Goal: Task Accomplishment & Management: Complete application form

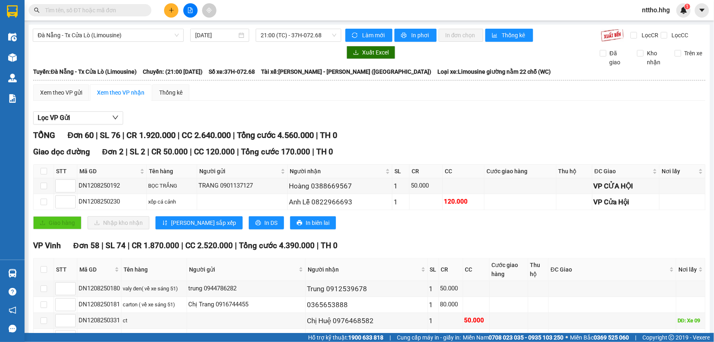
click at [79, 11] on input "text" at bounding box center [93, 10] width 97 height 9
click at [106, 10] on input "text" at bounding box center [93, 10] width 97 height 9
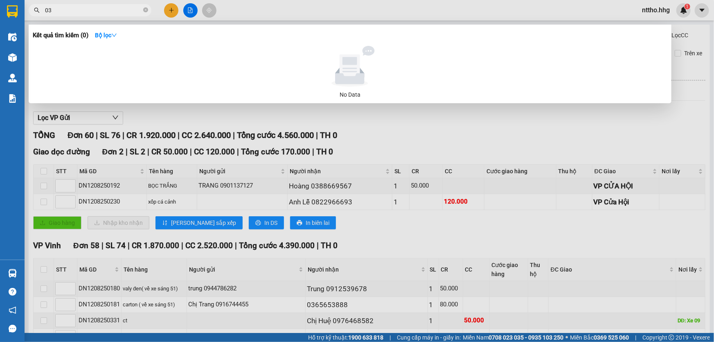
type input "0"
type input "0388114777"
click at [689, 131] on div at bounding box center [357, 171] width 714 height 342
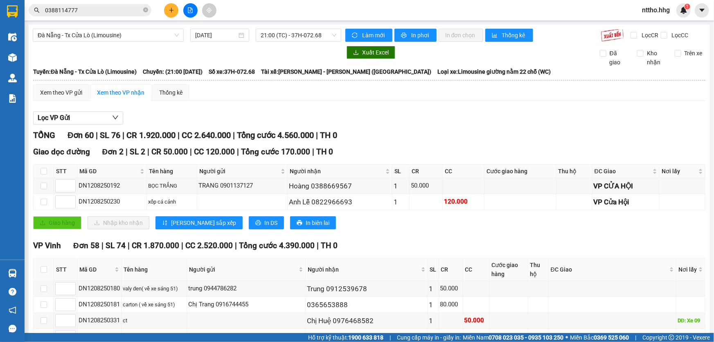
click at [663, 11] on span "nttho.hhg" at bounding box center [656, 10] width 41 height 10
click at [657, 27] on span "Đăng xuất" at bounding box center [664, 25] width 34 height 9
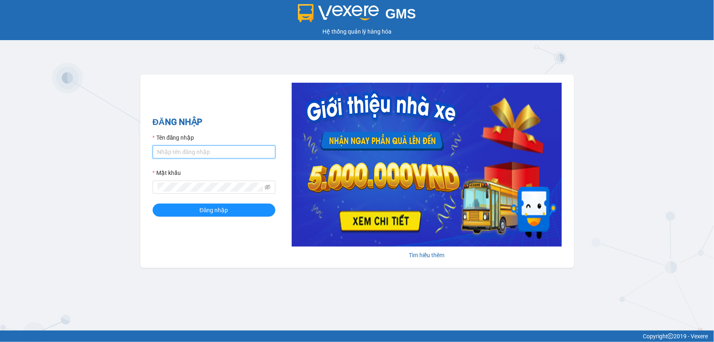
click at [169, 152] on input "Tên đăng nhập" at bounding box center [214, 151] width 123 height 13
type input "dltduong.hhg"
click at [153, 203] on button "Đăng nhập" at bounding box center [214, 209] width 123 height 13
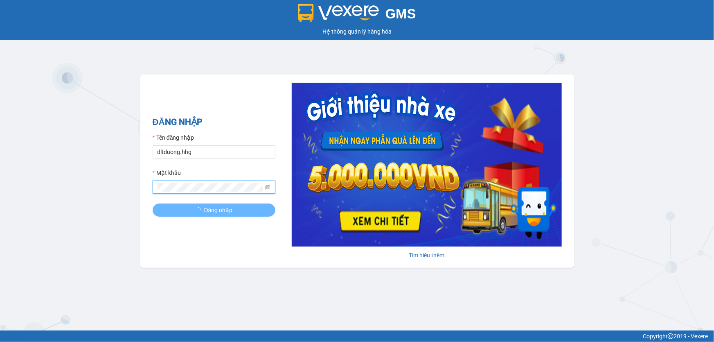
click at [153, 203] on button "Đăng nhập" at bounding box center [214, 209] width 123 height 13
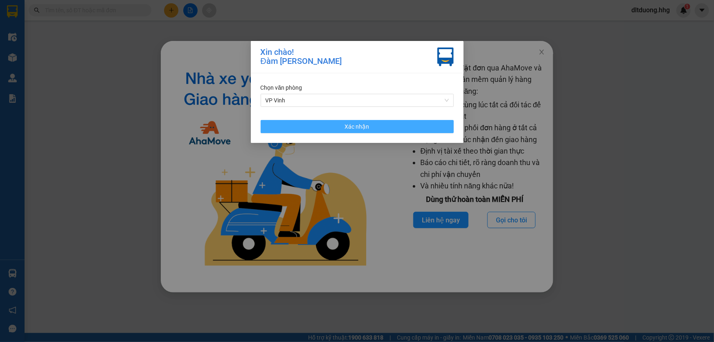
click at [396, 123] on button "Xác nhận" at bounding box center [357, 126] width 193 height 13
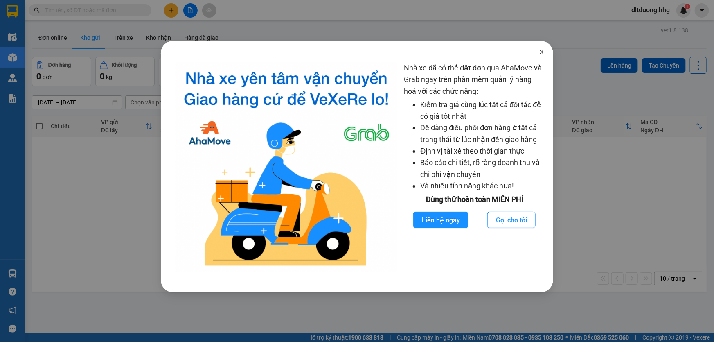
click at [545, 53] on span "Close" at bounding box center [541, 52] width 23 height 23
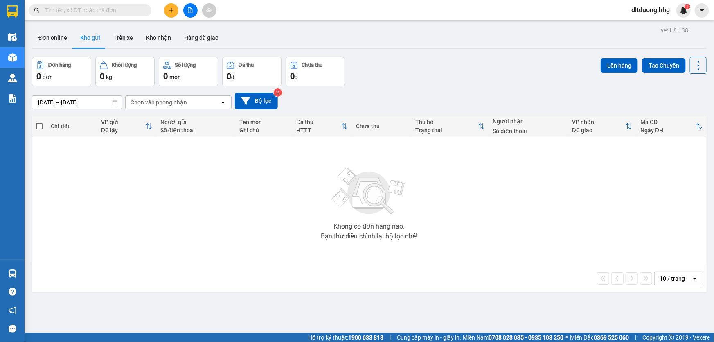
click at [103, 9] on input "text" at bounding box center [93, 10] width 97 height 9
click at [118, 11] on input "text" at bounding box center [93, 10] width 97 height 9
type input "0"
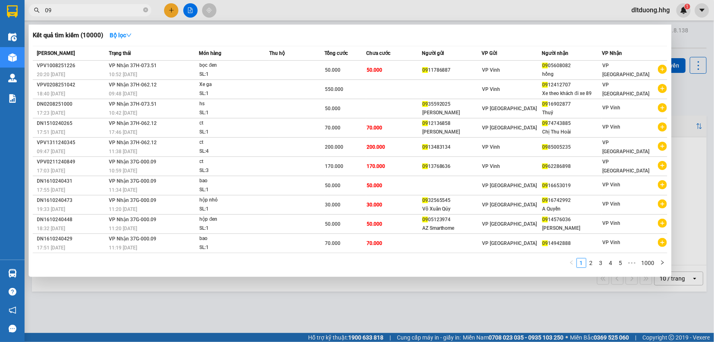
type input "0"
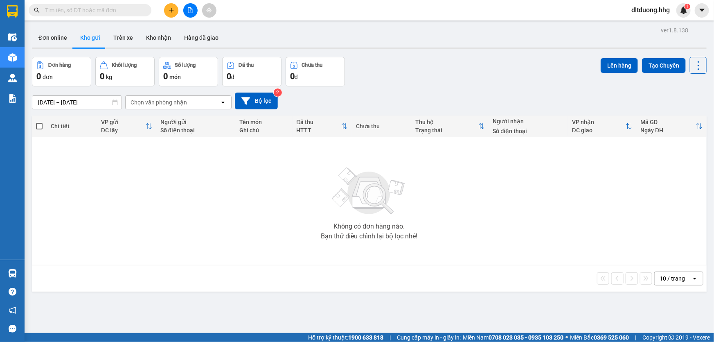
click at [97, 11] on input "text" at bounding box center [93, 10] width 97 height 9
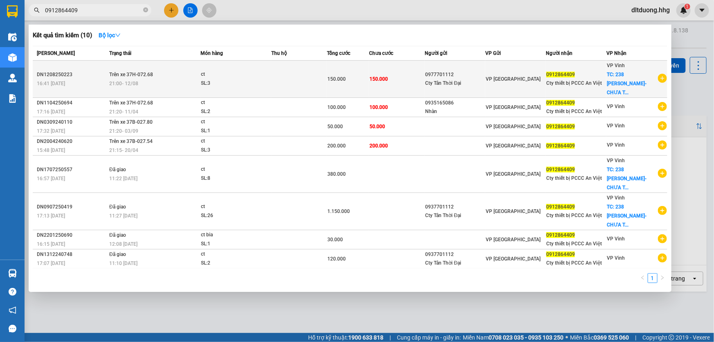
type input "0912864409"
click at [480, 83] on td "0977701112 Cty Tân Thời Đại" at bounding box center [455, 79] width 61 height 37
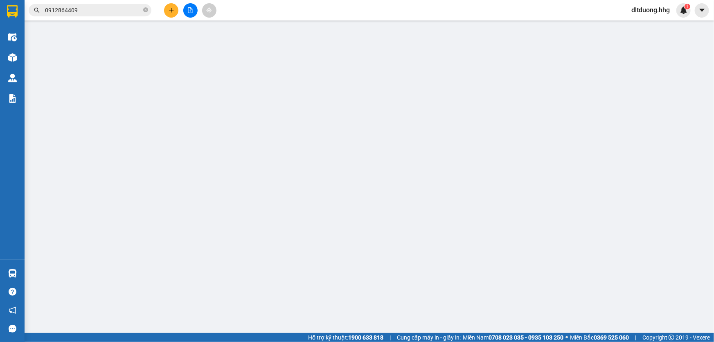
type input "0977701112"
type input "Cty Tân Thời Đại"
type input "0912864409"
type input "Cty thiết bị PCCC An Việt"
checkbox input "true"
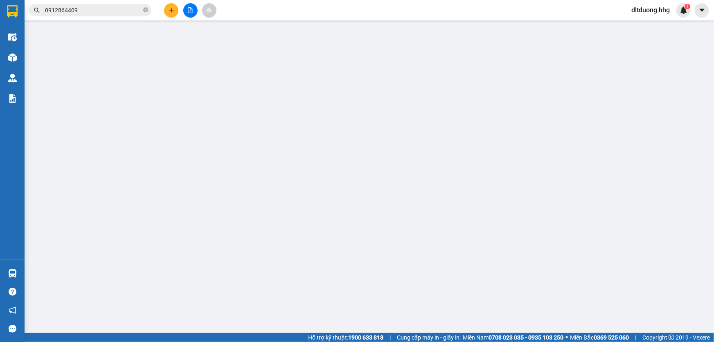
type input "238 [PERSON_NAME]- CHƯA TÍNH SHIP"
type input "150.000"
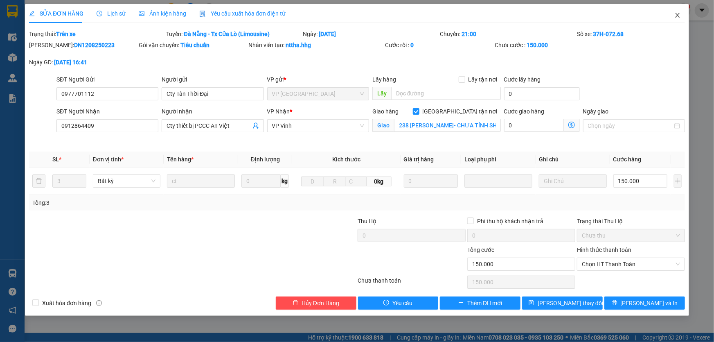
click at [679, 16] on icon "close" at bounding box center [677, 15] width 7 height 7
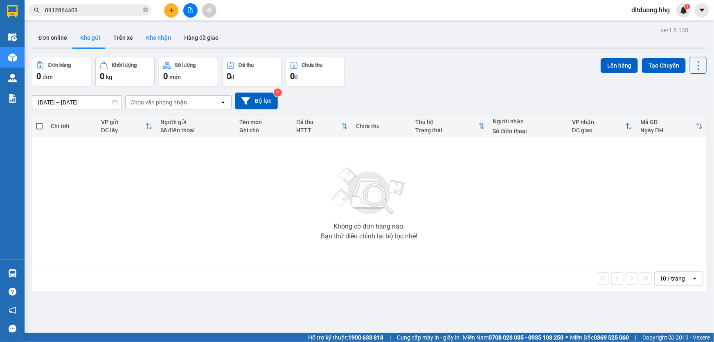
click at [163, 39] on button "Kho nhận" at bounding box center [159, 38] width 38 height 20
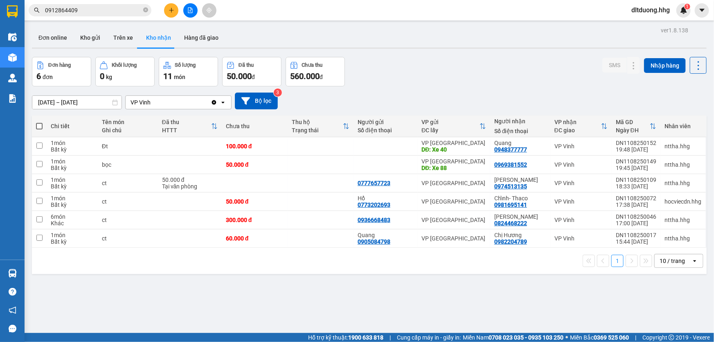
click at [661, 262] on div "10 / trang" at bounding box center [672, 261] width 25 height 8
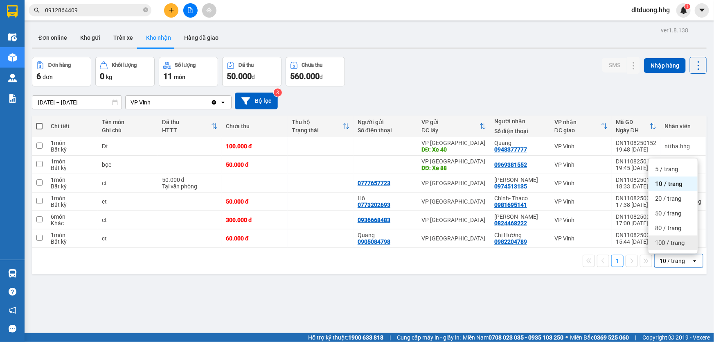
click at [683, 242] on span "100 / trang" at bounding box center [669, 243] width 29 height 8
click at [68, 102] on input "11/08/2025 – 13/08/2025" at bounding box center [76, 102] width 89 height 13
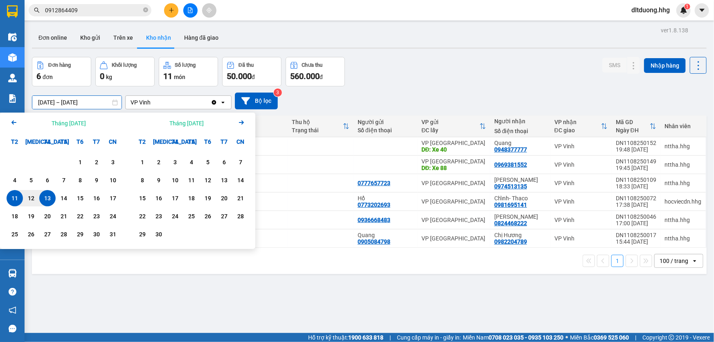
click at [14, 120] on icon "Arrow Left" at bounding box center [14, 122] width 10 height 10
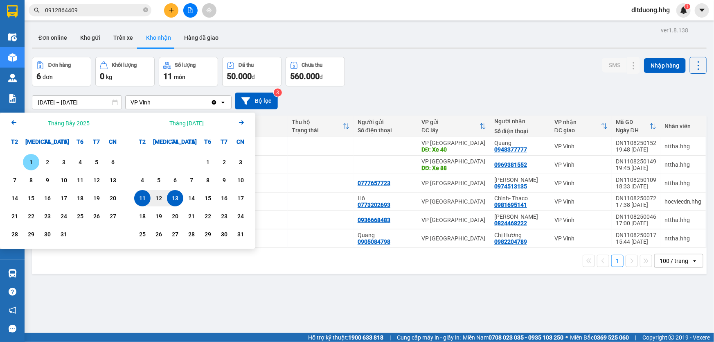
click at [31, 159] on div "1" at bounding box center [30, 162] width 11 height 10
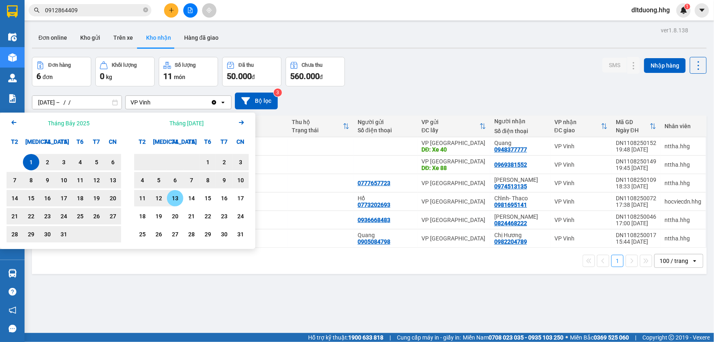
click at [176, 197] on div "13" at bounding box center [174, 198] width 11 height 10
type input "01/07/2025 – 13/08/2025"
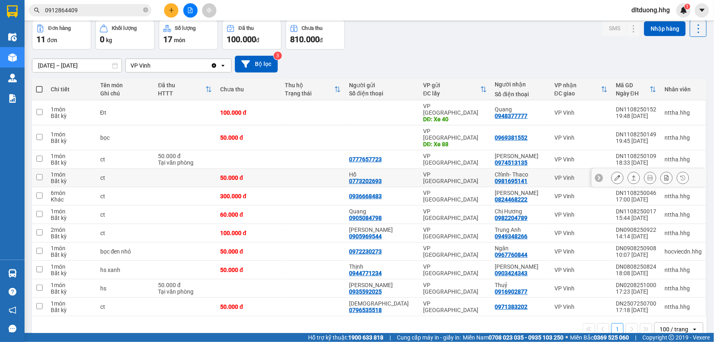
scroll to position [40, 0]
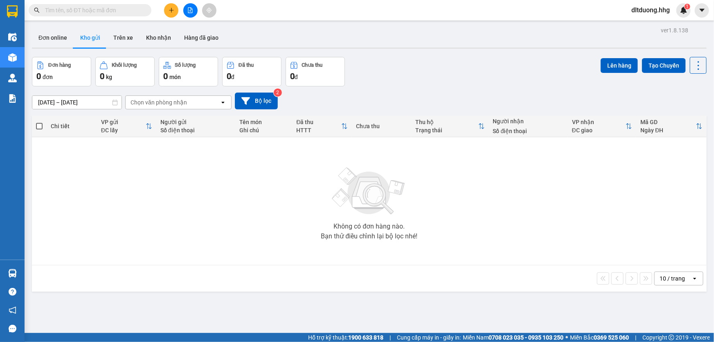
click at [174, 9] on button at bounding box center [171, 10] width 14 height 14
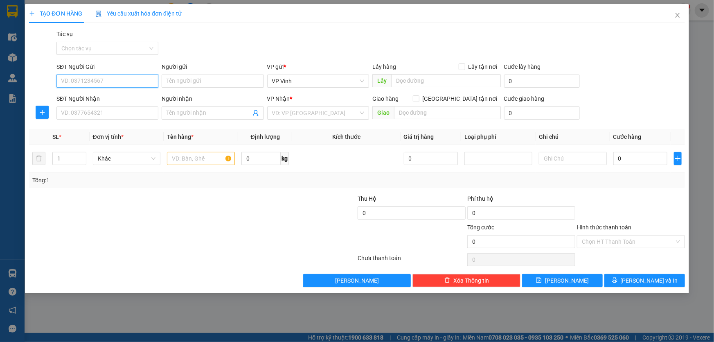
click at [102, 79] on input "SĐT Người Gửi" at bounding box center [107, 80] width 102 height 13
click at [84, 99] on div "0978307840" at bounding box center [107, 97] width 92 height 9
type input "0978307840"
click at [91, 112] on input "SĐT Người Nhận" at bounding box center [107, 112] width 102 height 13
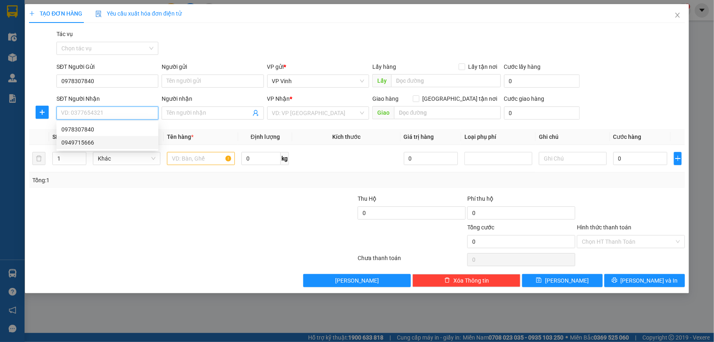
click at [86, 143] on div "0949715666" at bounding box center [107, 142] width 92 height 9
type input "0949715666"
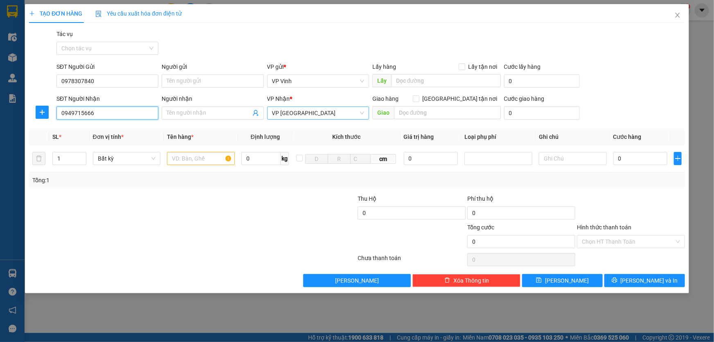
click at [357, 116] on span "VP [GEOGRAPHIC_DATA]" at bounding box center [318, 113] width 92 height 12
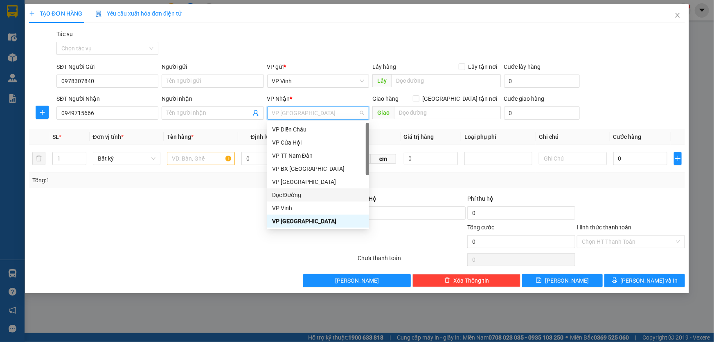
click at [299, 195] on div "Dọc Đường" at bounding box center [318, 194] width 92 height 9
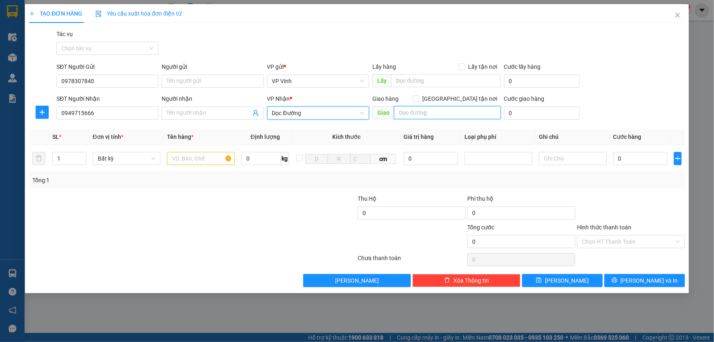
click at [420, 115] on input "text" at bounding box center [447, 112] width 107 height 13
type input "BX Tam Kỳ"
click at [187, 160] on input "text" at bounding box center [201, 158] width 68 height 13
type input "J"
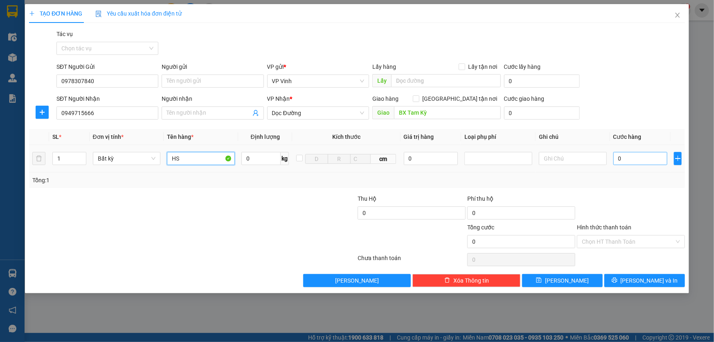
type input "HS"
click at [626, 160] on input "0" at bounding box center [641, 158] width 54 height 13
type input "5"
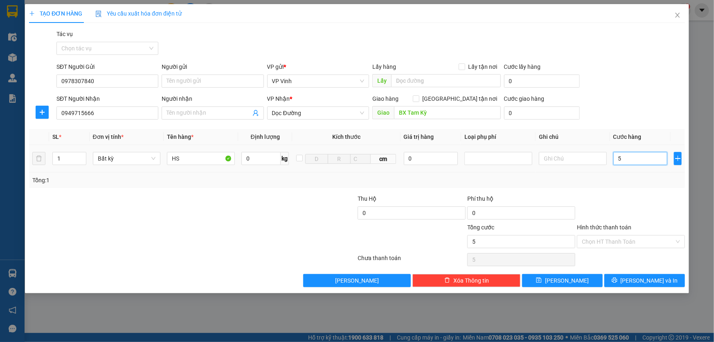
type input "50"
type input "500"
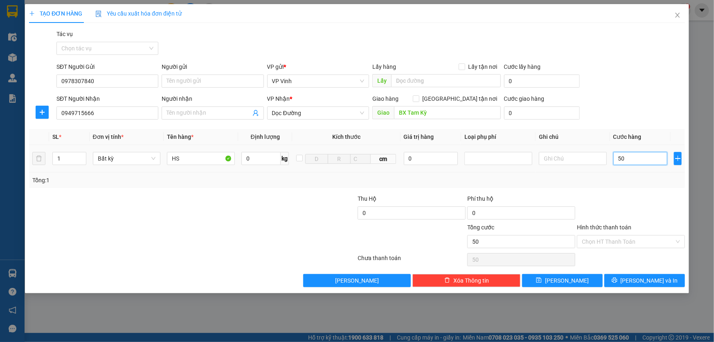
type input "500"
type input "5.000"
type input "50.000"
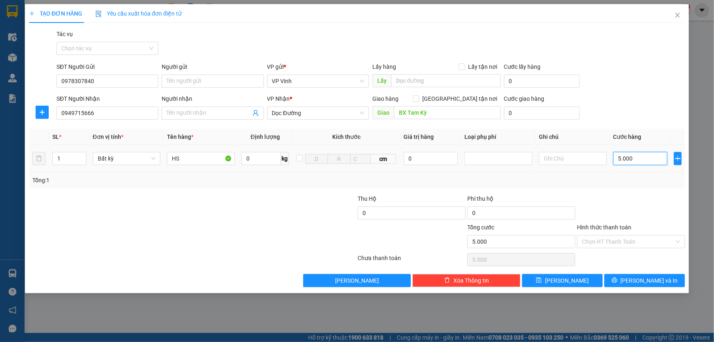
type input "50.000"
click at [651, 279] on span "Lưu và In" at bounding box center [649, 280] width 57 height 9
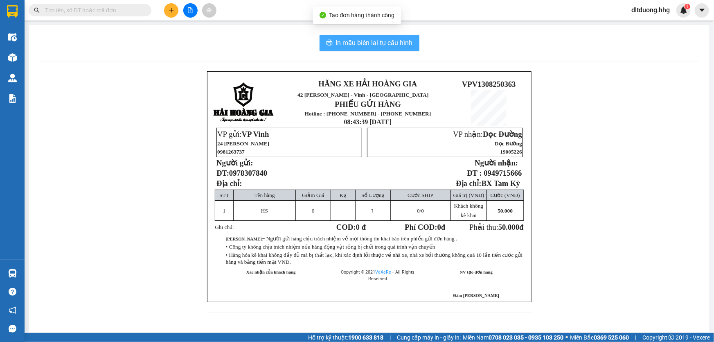
click at [352, 45] on span "In mẫu biên lai tự cấu hình" at bounding box center [374, 43] width 77 height 10
